Goal: Information Seeking & Learning: Learn about a topic

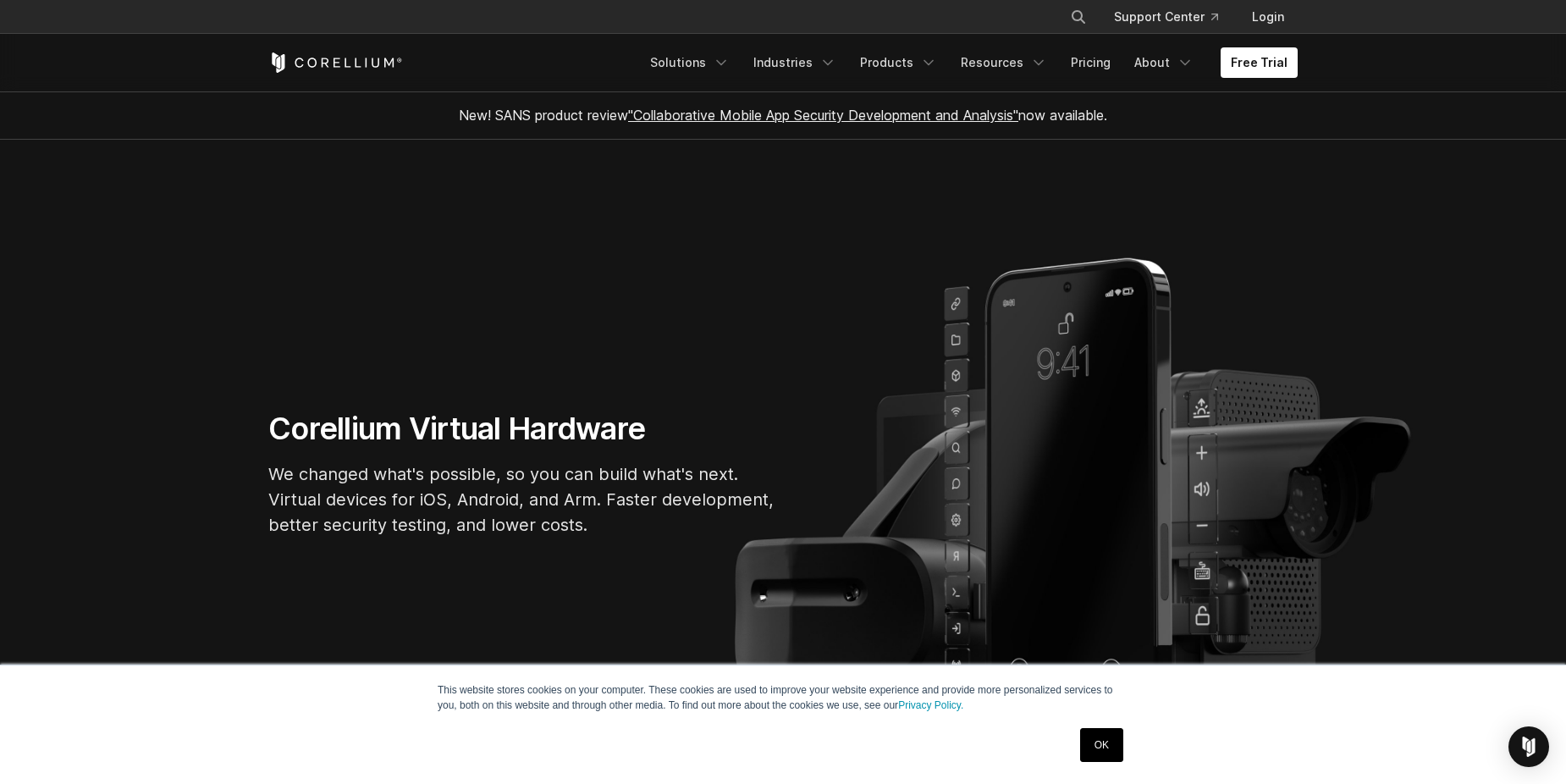
scroll to position [56, 0]
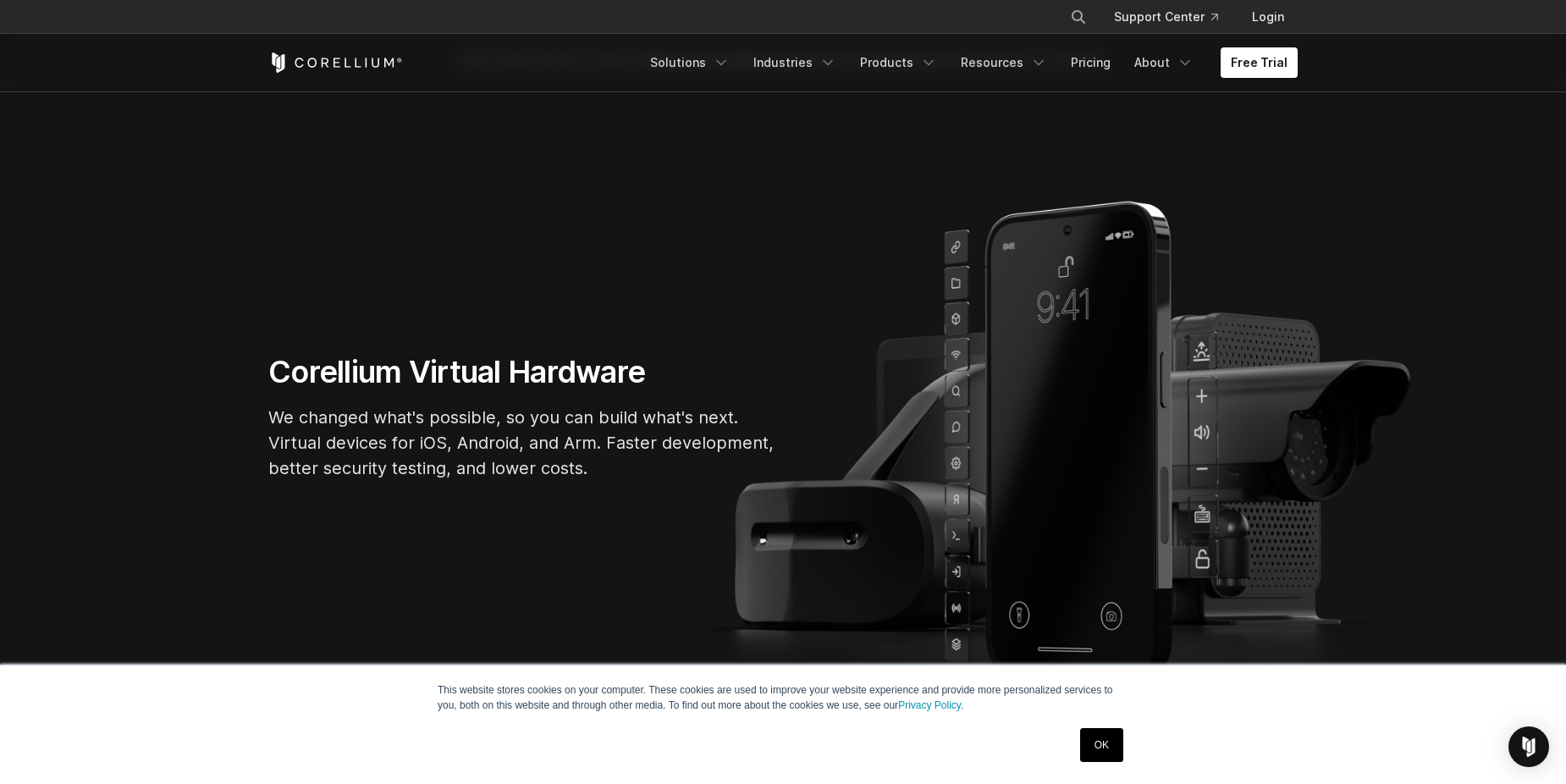
click at [1111, 739] on link "OK" at bounding box center [1101, 744] width 43 height 33
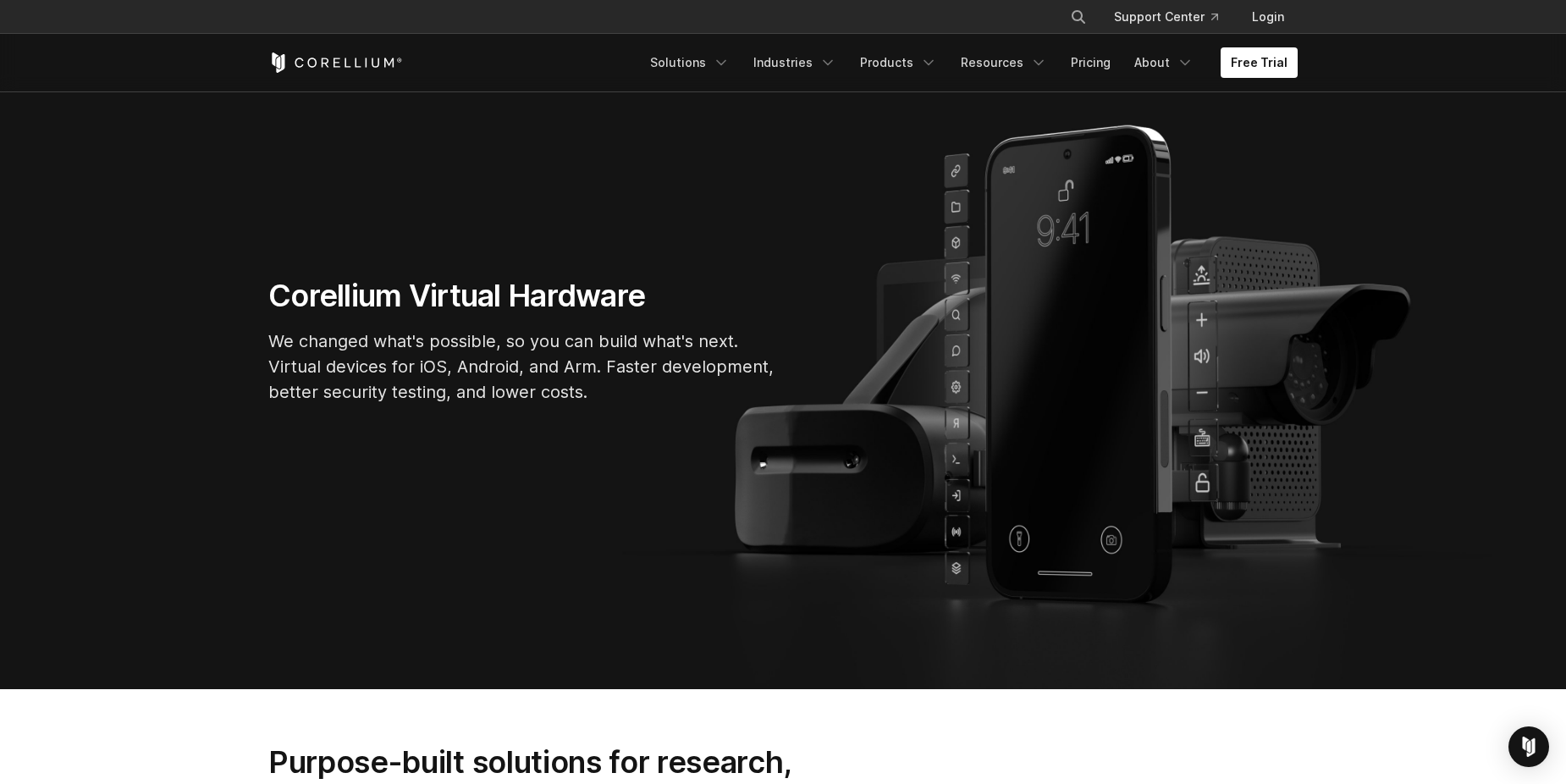
scroll to position [0, 0]
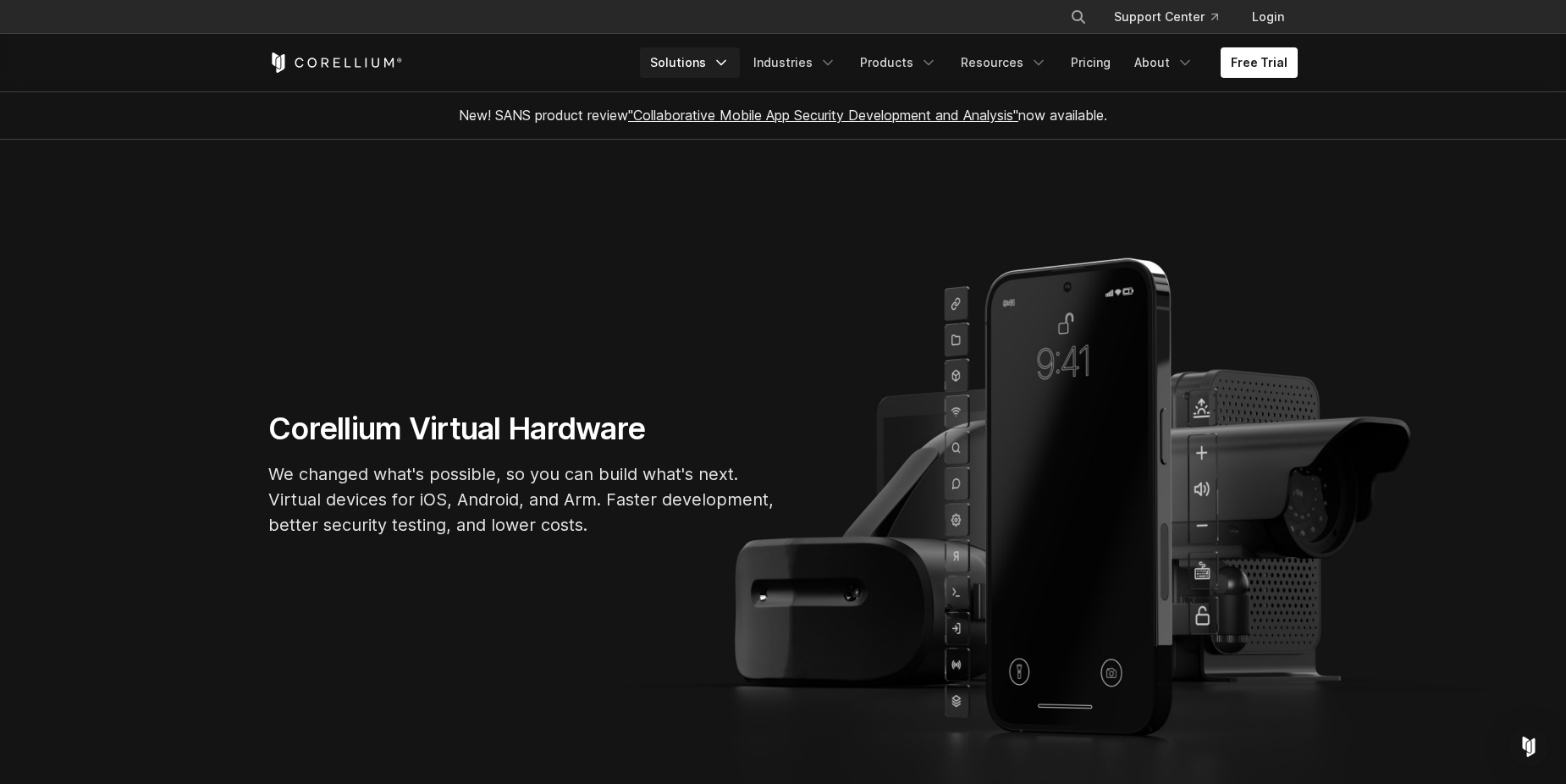
click at [712, 48] on link "Solutions" at bounding box center [690, 63] width 99 height 31
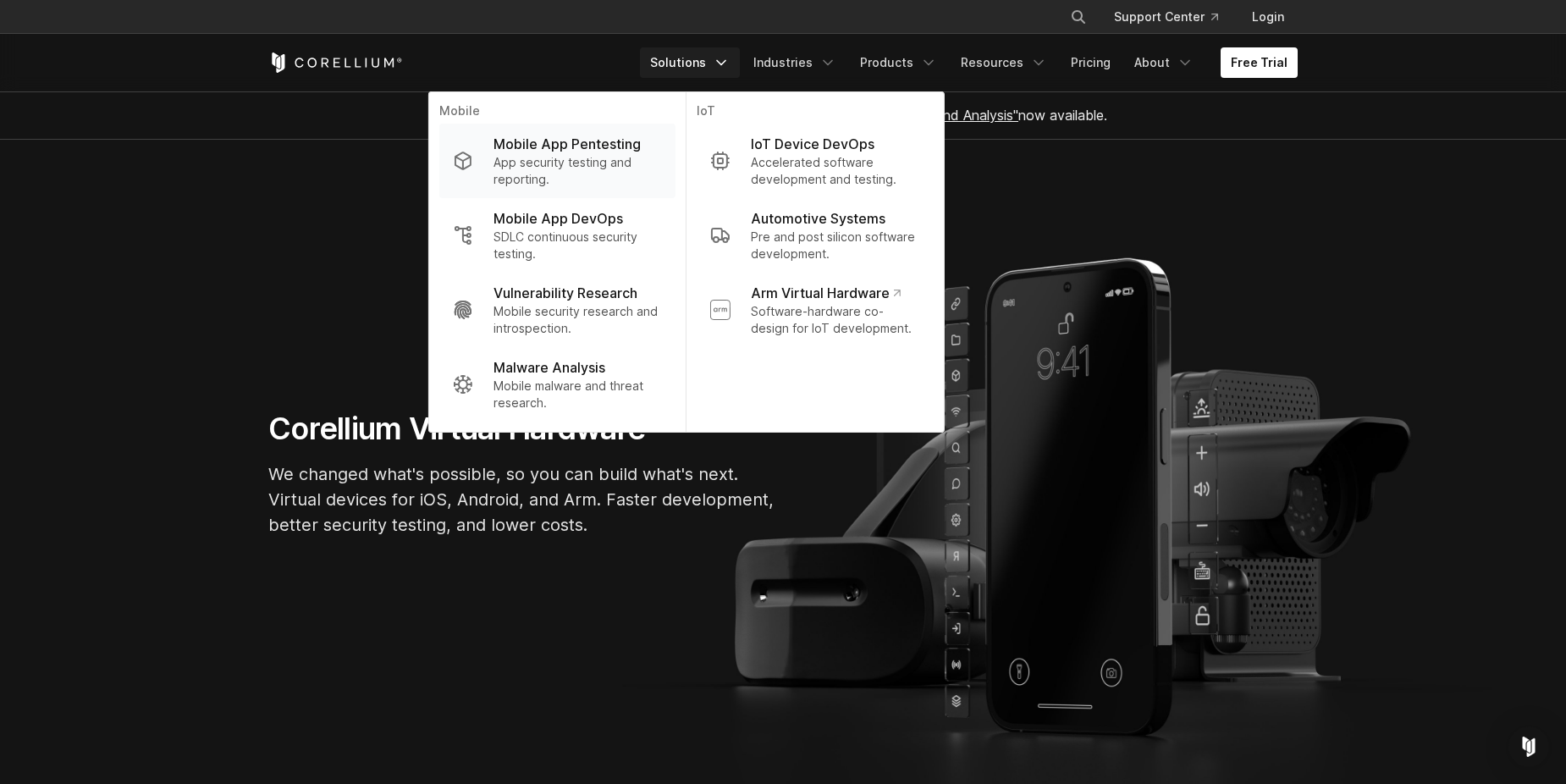
click at [612, 156] on p "App security testing and reporting." at bounding box center [578, 170] width 168 height 33
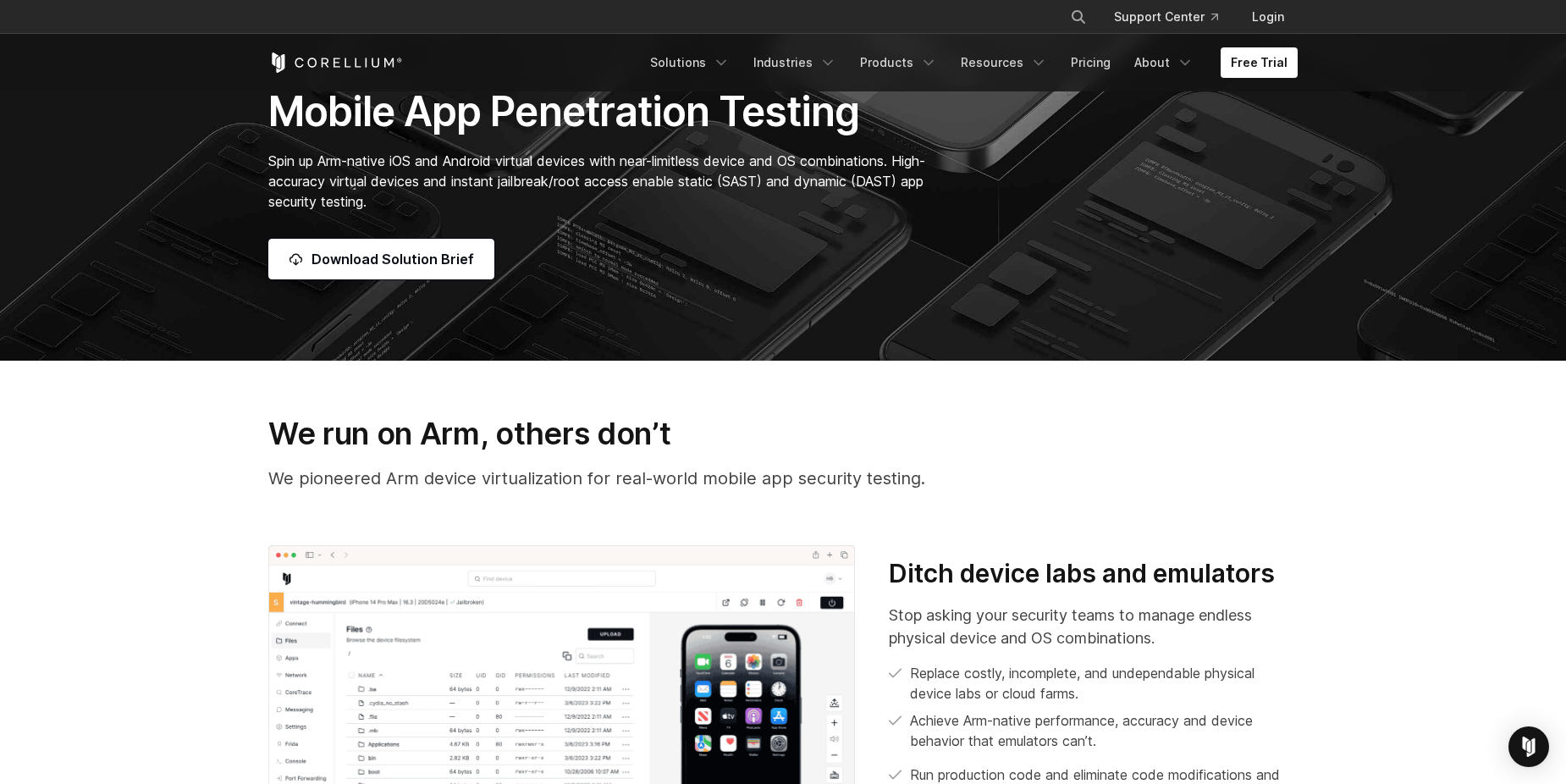
scroll to position [508, 0]
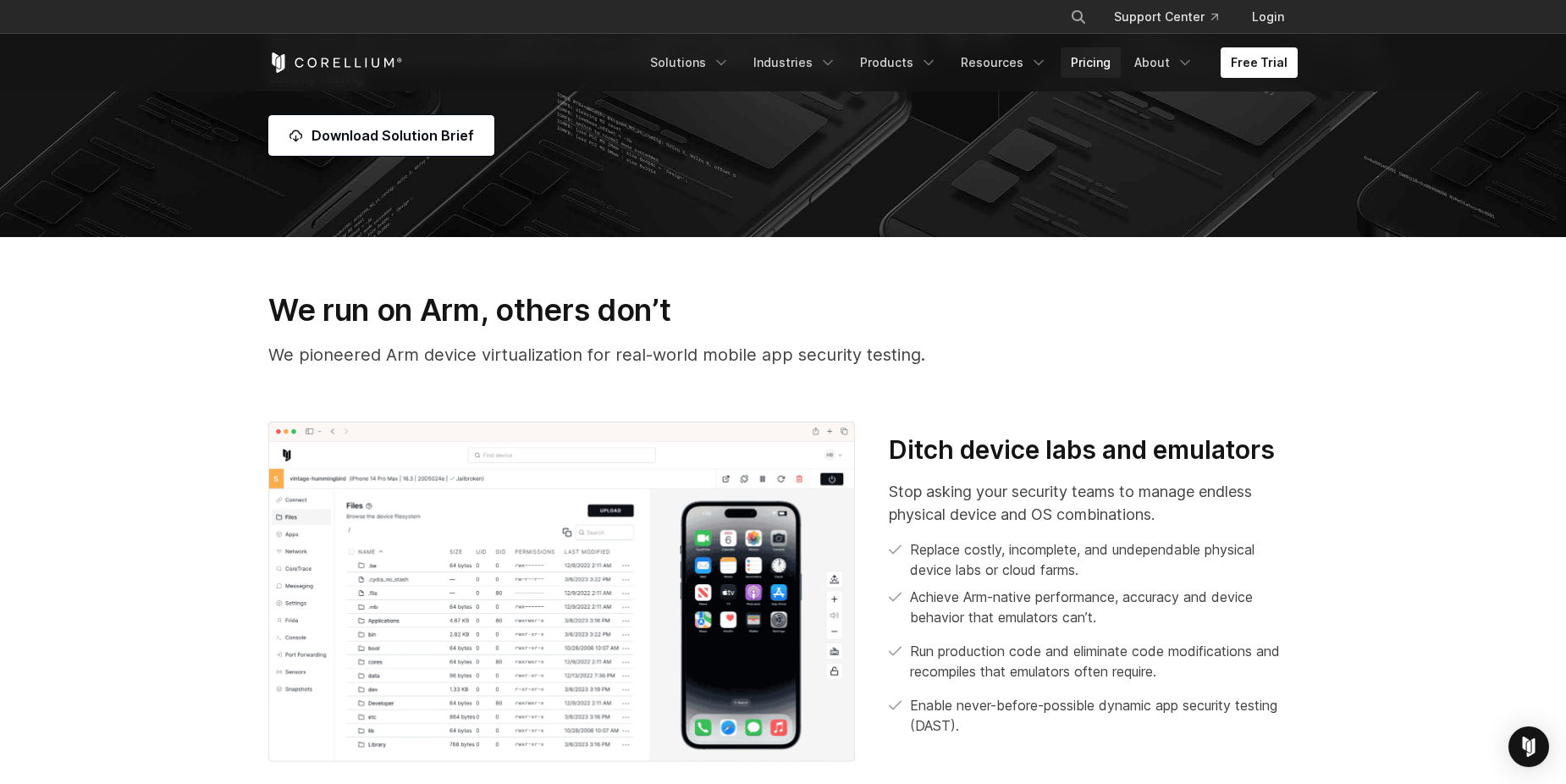
click at [1079, 67] on link "Pricing" at bounding box center [1091, 63] width 60 height 31
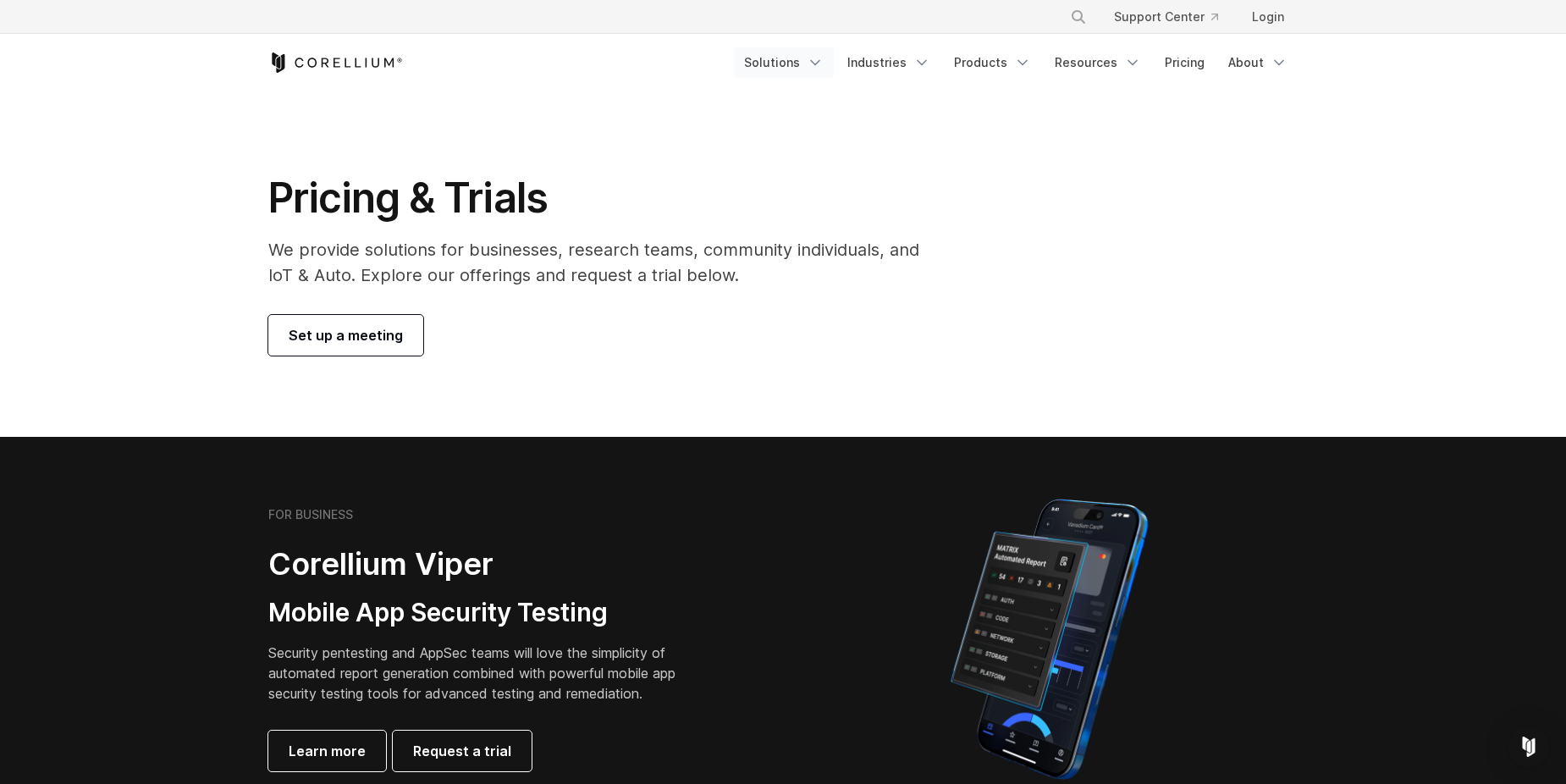
click at [781, 55] on link "Solutions" at bounding box center [783, 63] width 99 height 31
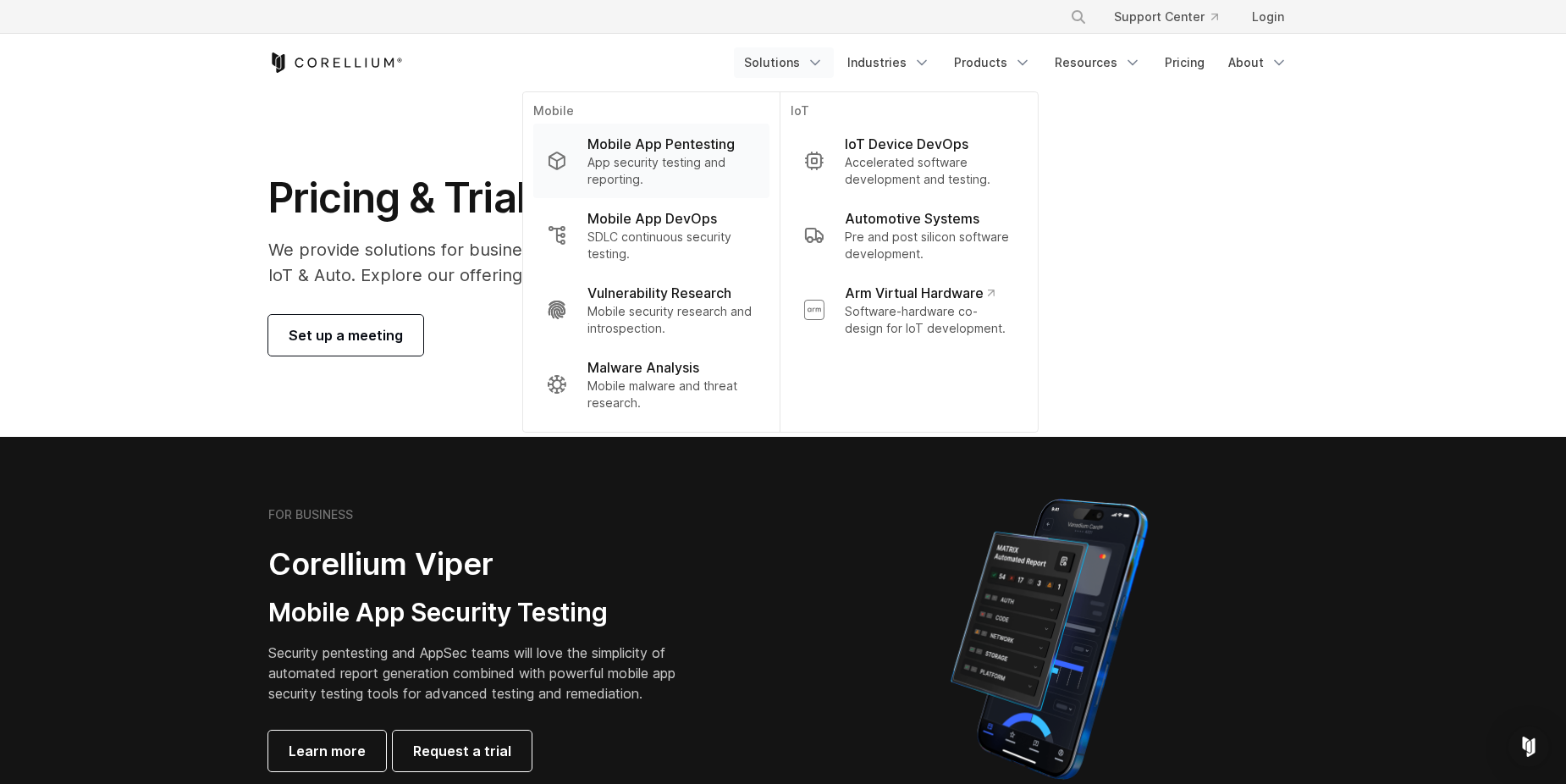
click at [723, 151] on p "Mobile App Pentesting" at bounding box center [661, 143] width 147 height 20
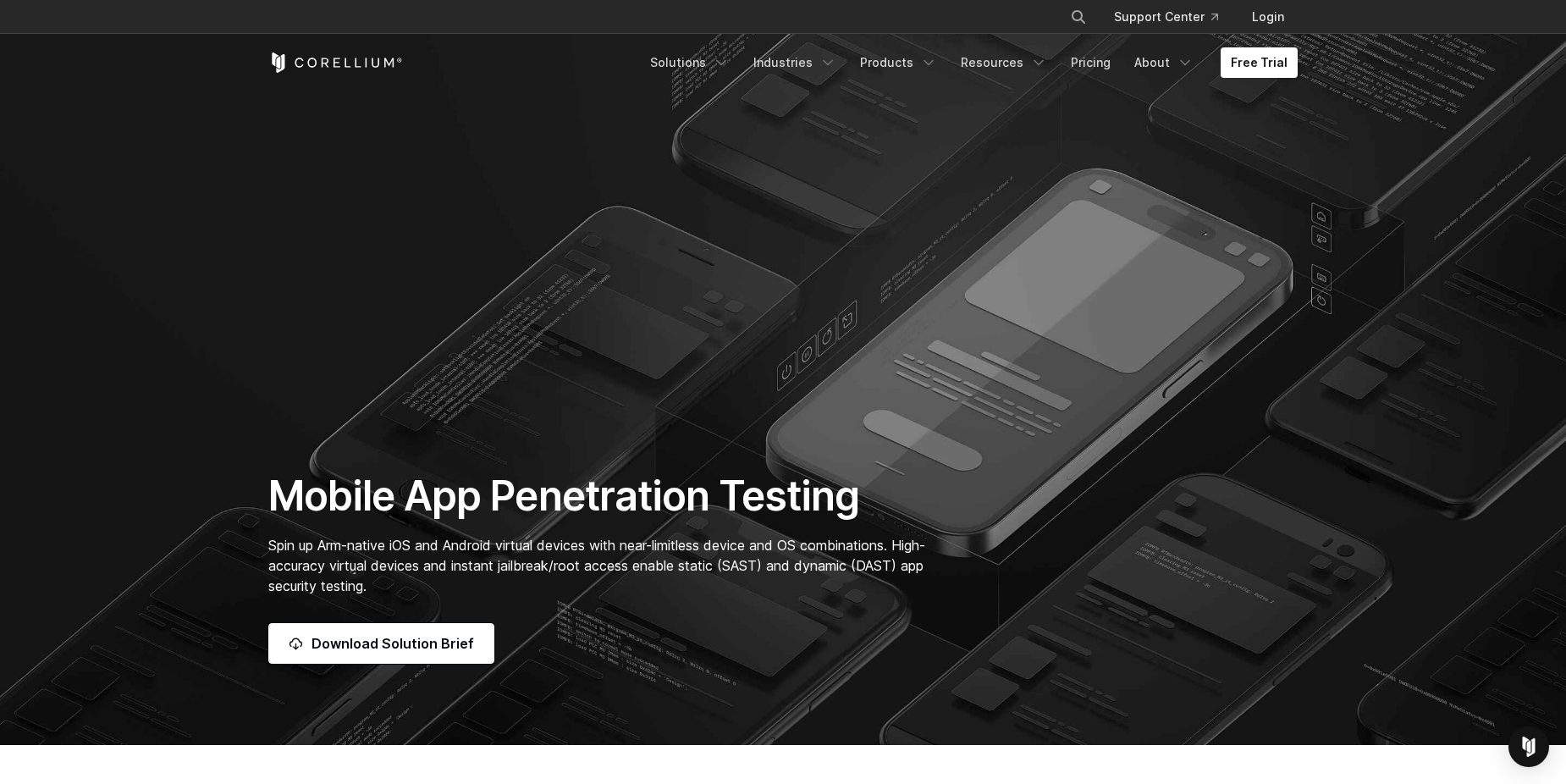
click at [293, 59] on icon "Corellium Home" at bounding box center [336, 62] width 135 height 20
